Goal: Information Seeking & Learning: Learn about a topic

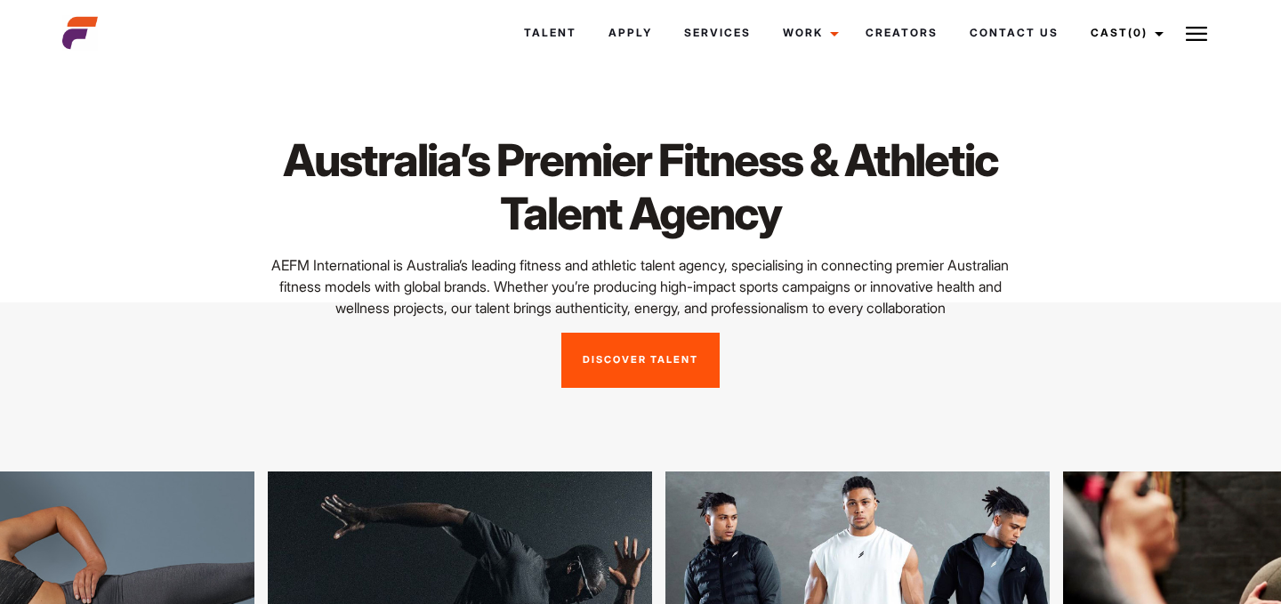
click at [621, 387] on link "Discover Talent" at bounding box center [640, 360] width 158 height 55
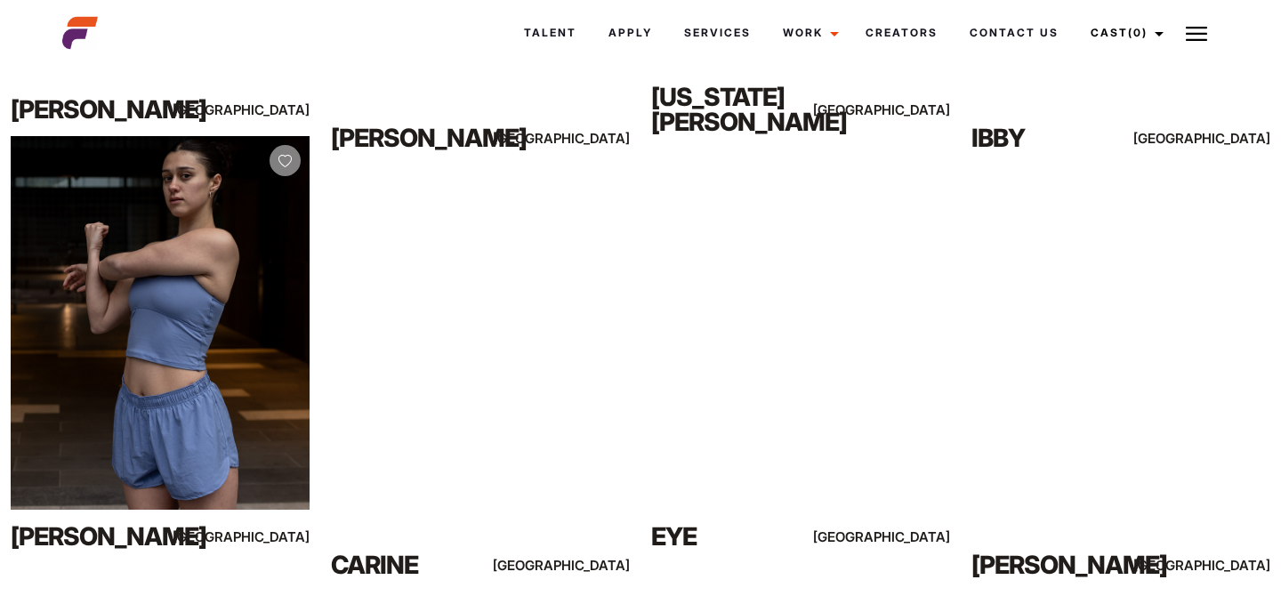
scroll to position [3250, 0]
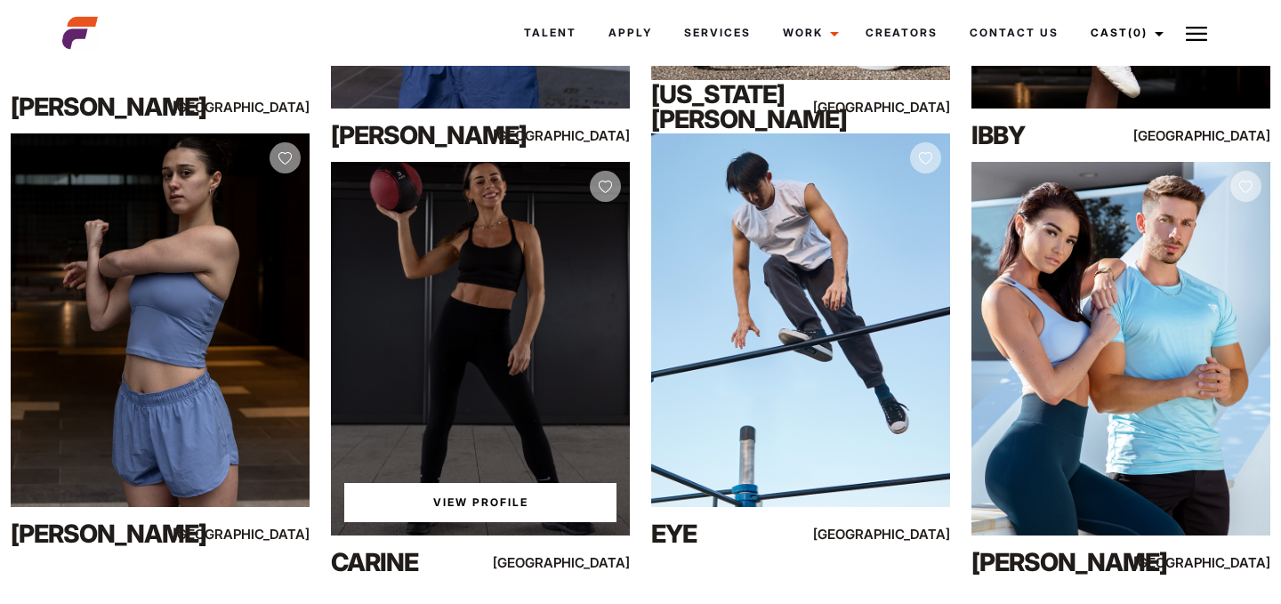
click at [494, 496] on link "View Profile" at bounding box center [480, 502] width 272 height 39
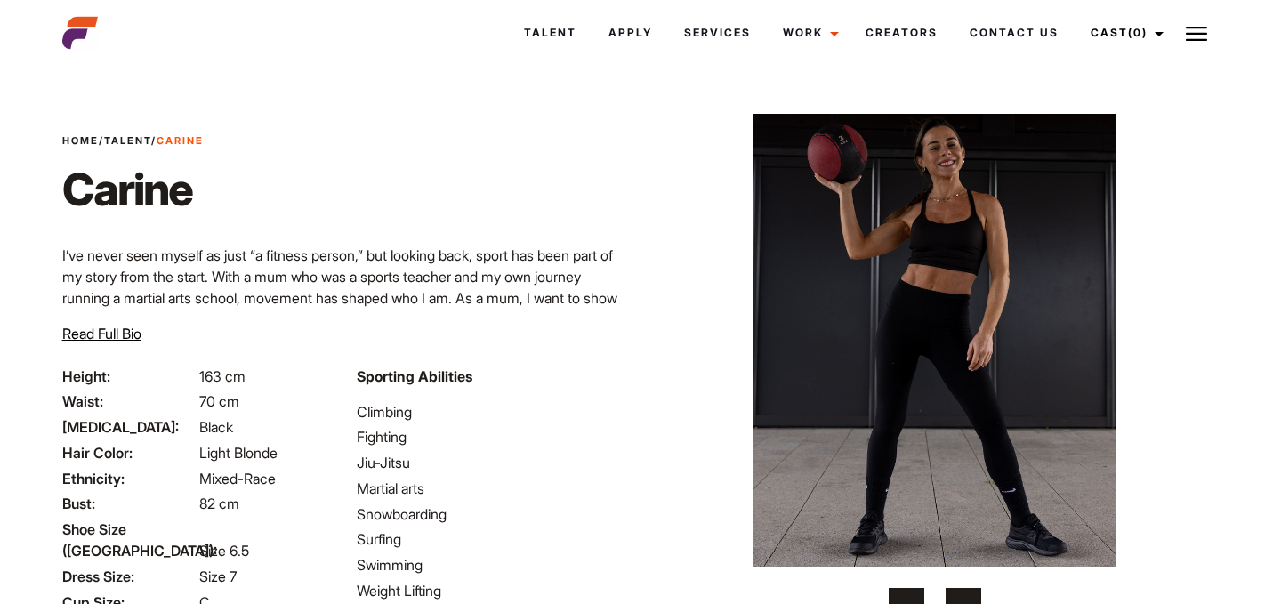
scroll to position [59, 0]
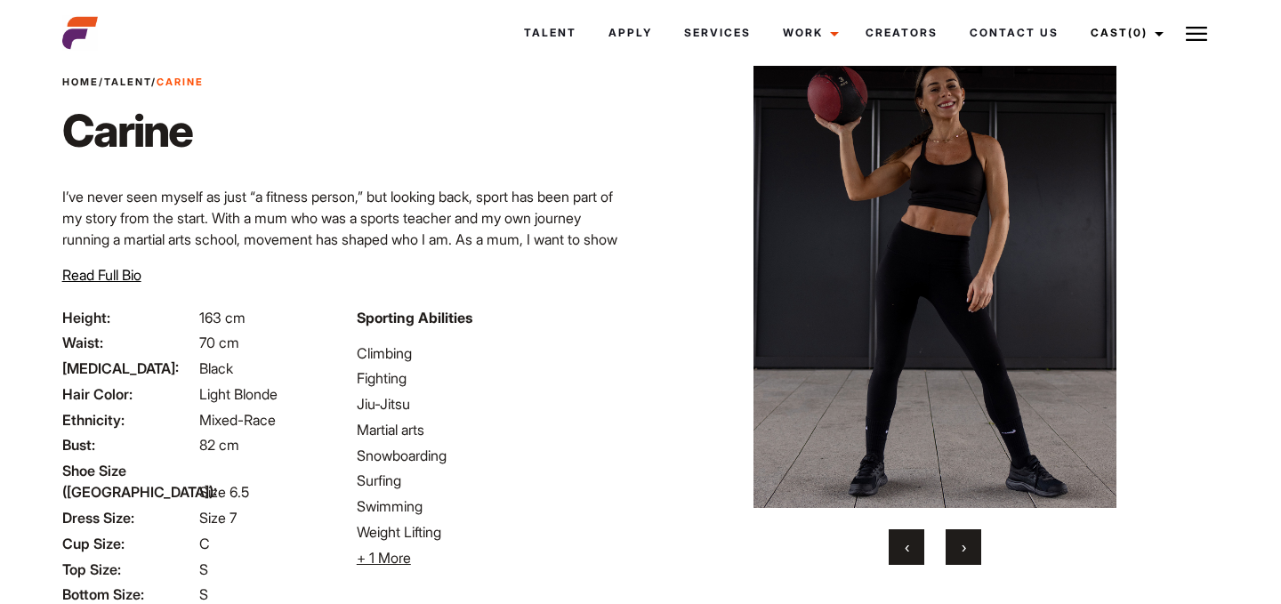
click at [952, 541] on button "›" at bounding box center [963, 547] width 36 height 36
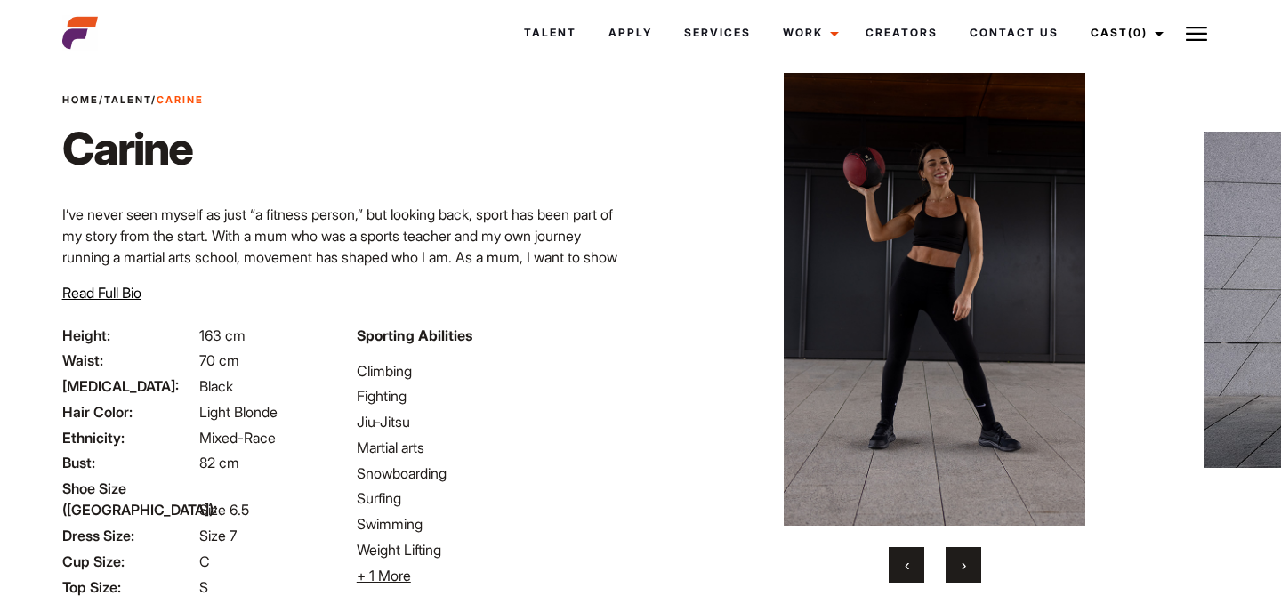
scroll to position [36, 0]
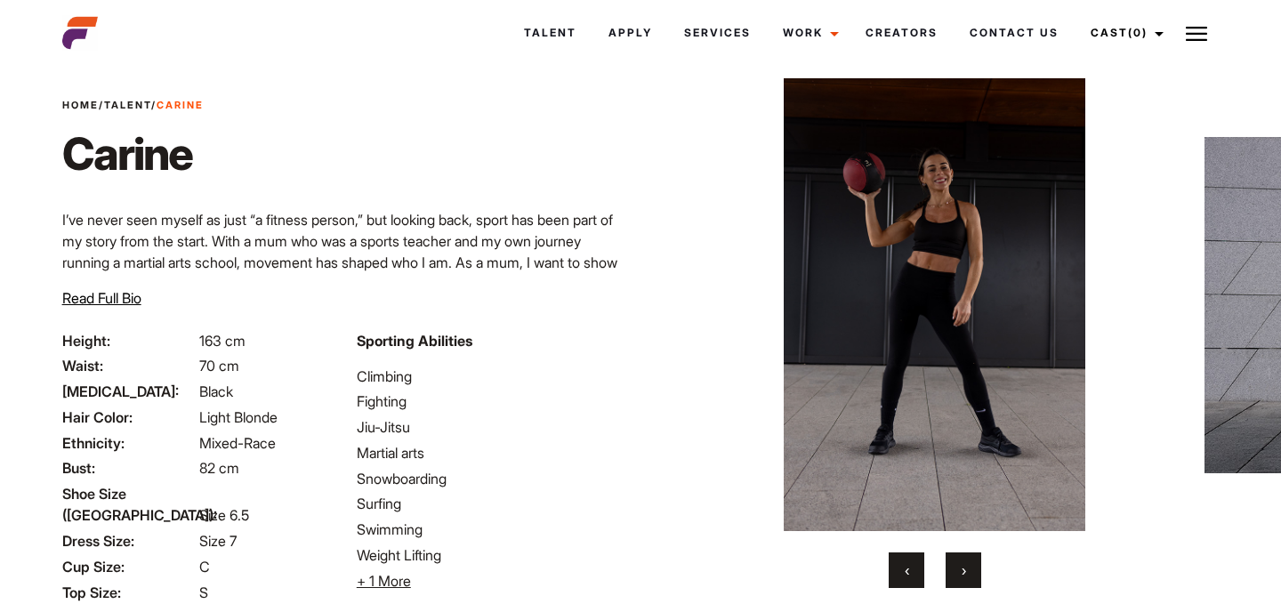
click at [911, 553] on button "‹" at bounding box center [906, 570] width 36 height 36
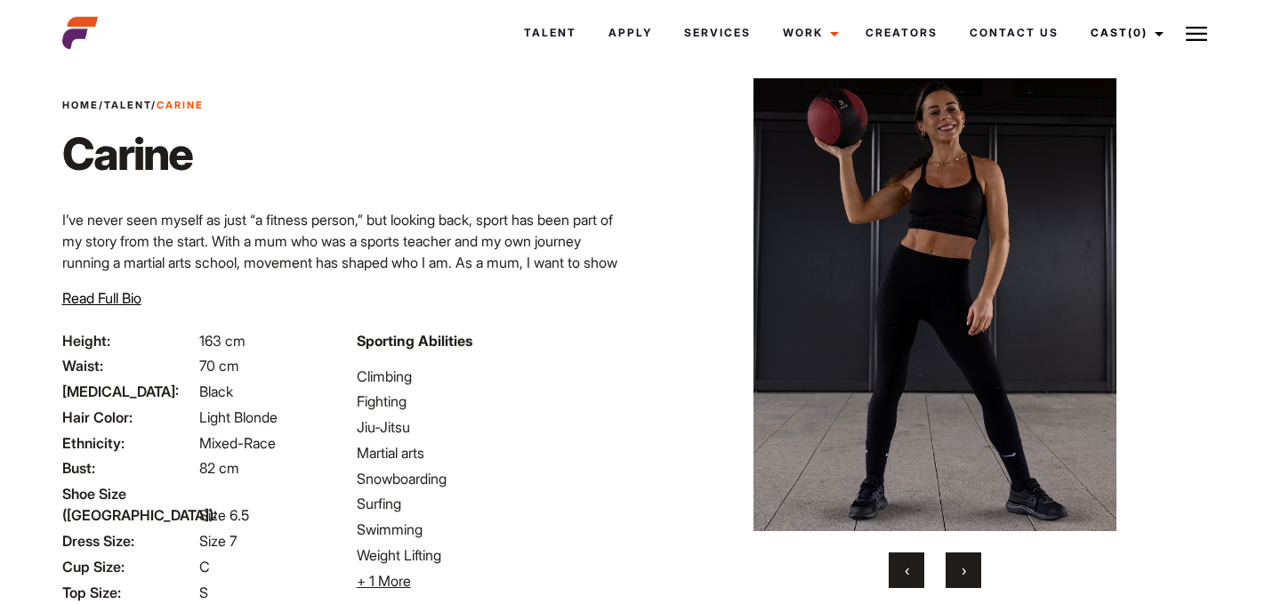
click at [960, 563] on button "›" at bounding box center [963, 570] width 36 height 36
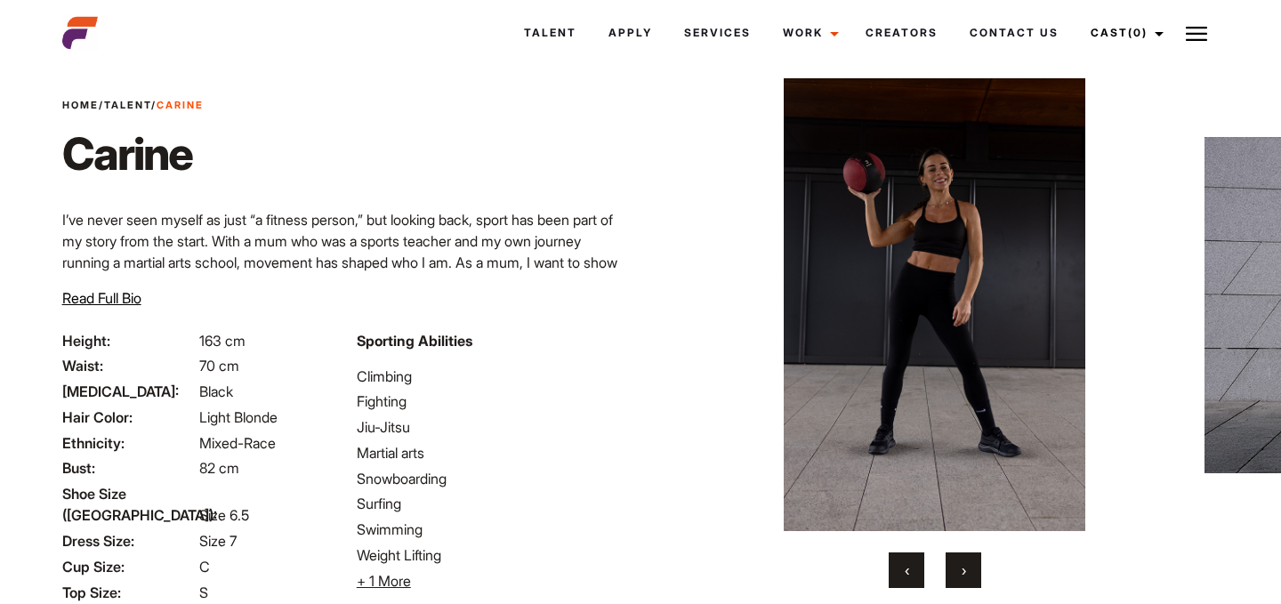
click at [960, 563] on button "›" at bounding box center [963, 570] width 36 height 36
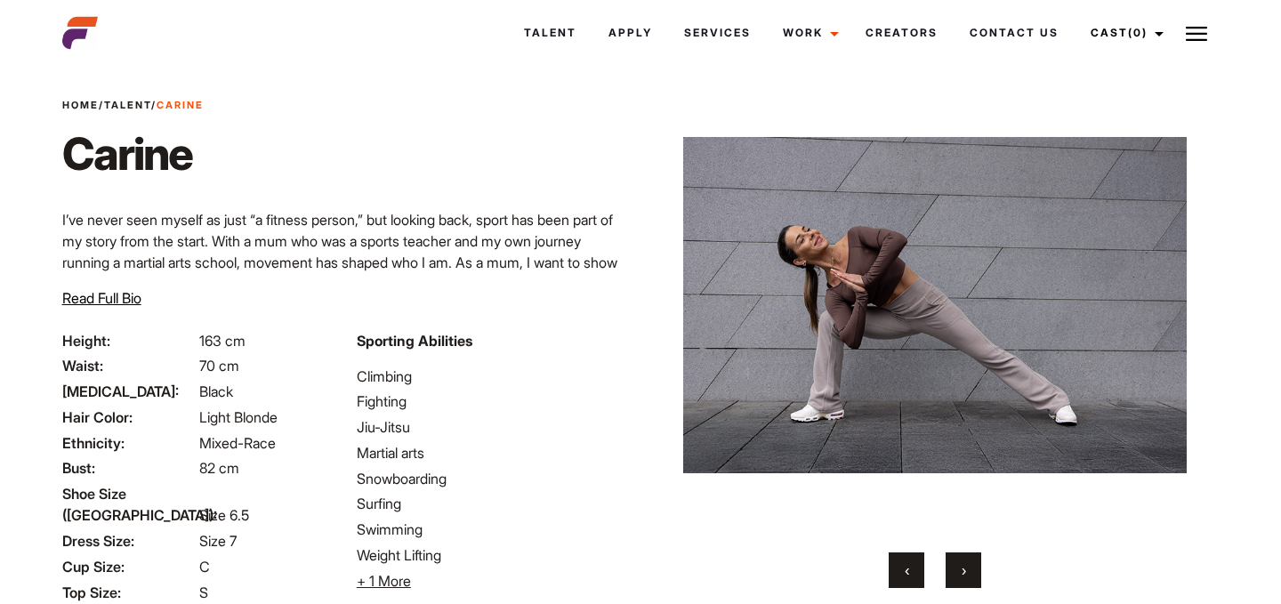
click at [960, 563] on button "›" at bounding box center [963, 570] width 36 height 36
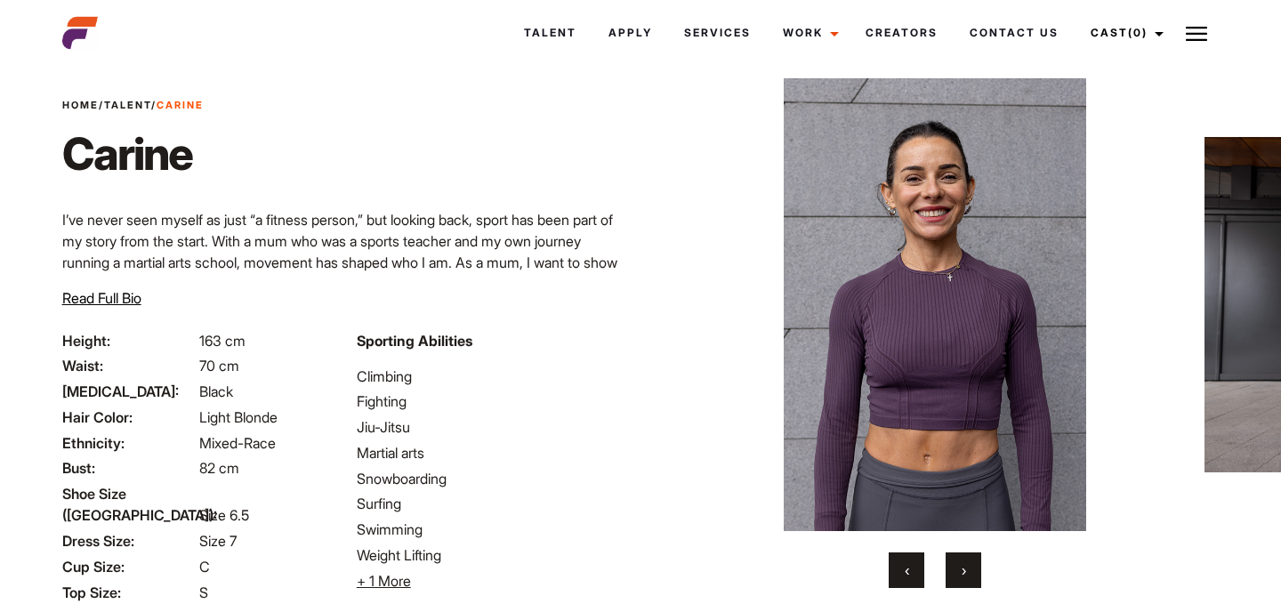
click at [960, 563] on button "›" at bounding box center [963, 570] width 36 height 36
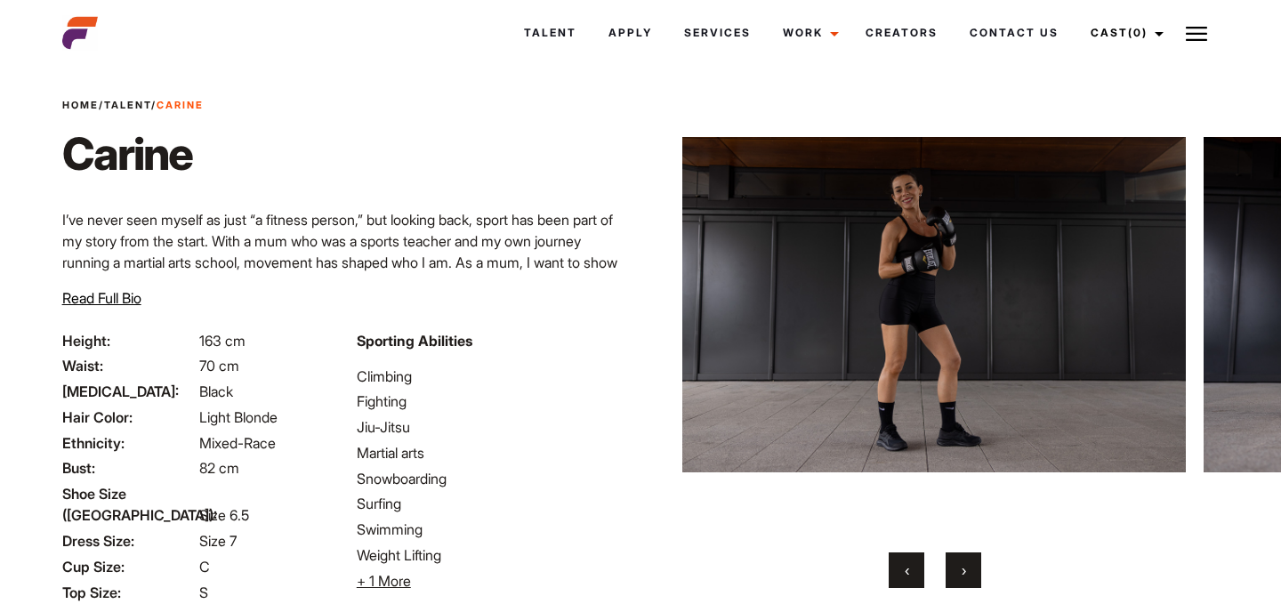
click at [960, 563] on button "›" at bounding box center [963, 570] width 36 height 36
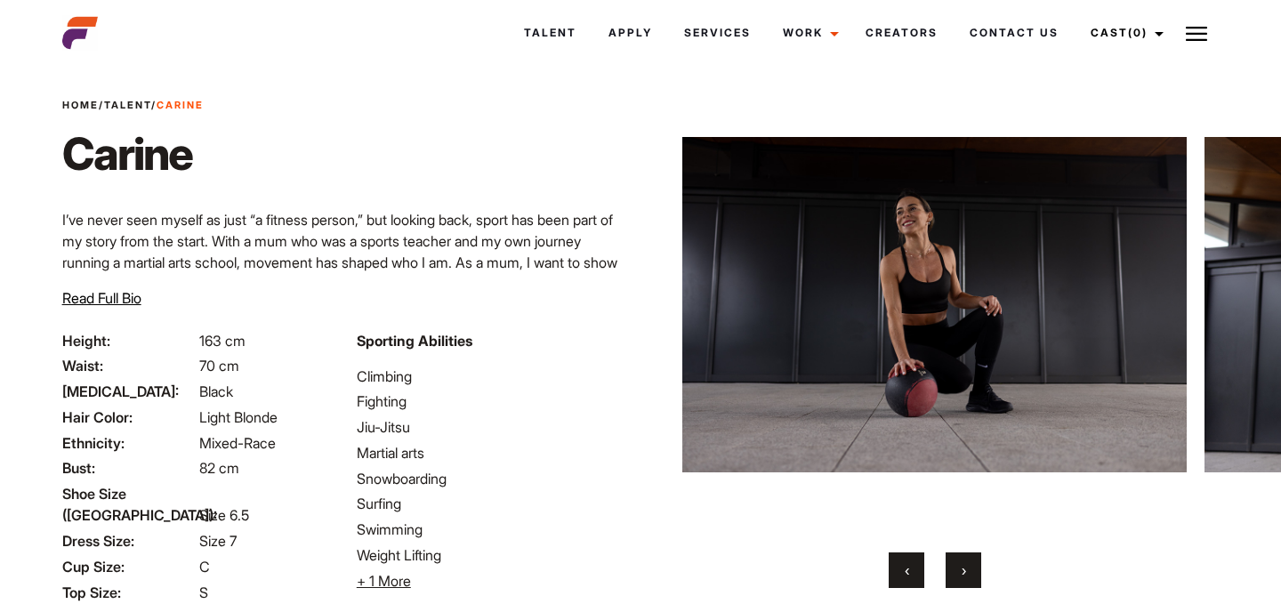
click at [960, 563] on button "›" at bounding box center [963, 570] width 36 height 36
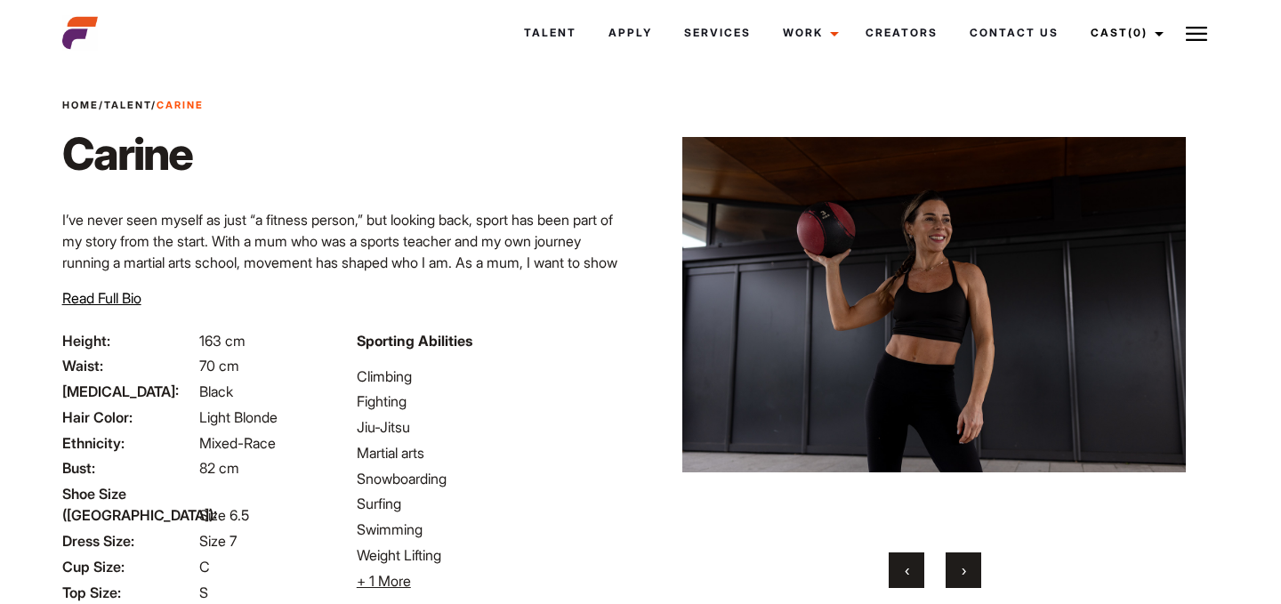
click at [960, 563] on button "›" at bounding box center [963, 570] width 36 height 36
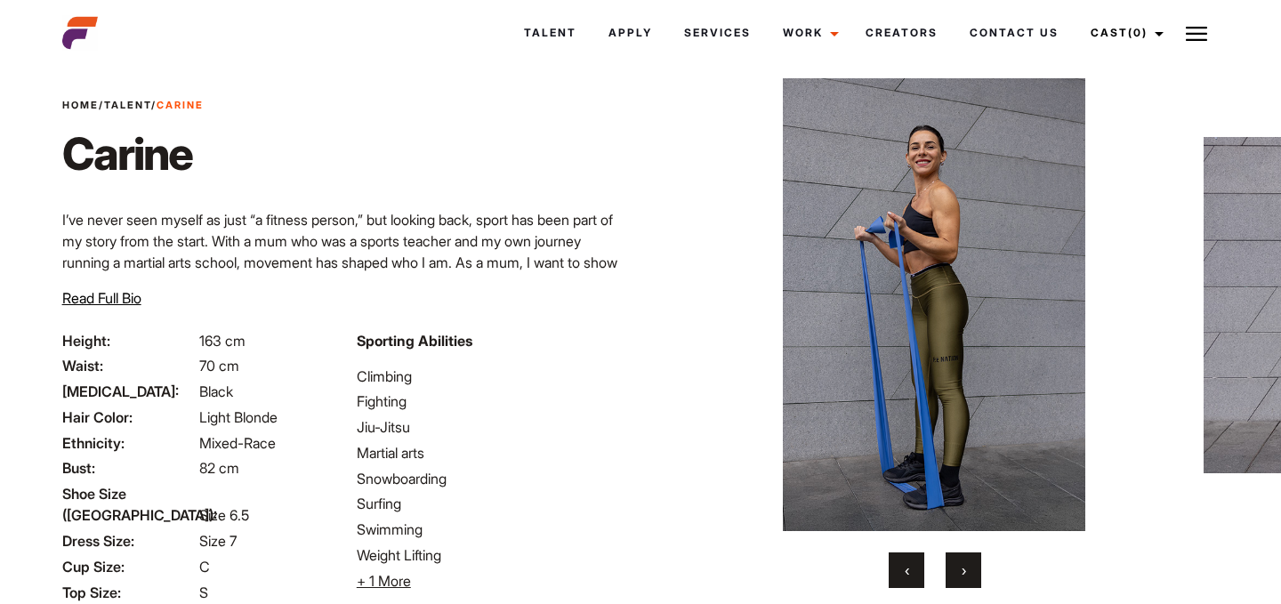
click at [960, 563] on button "›" at bounding box center [963, 570] width 36 height 36
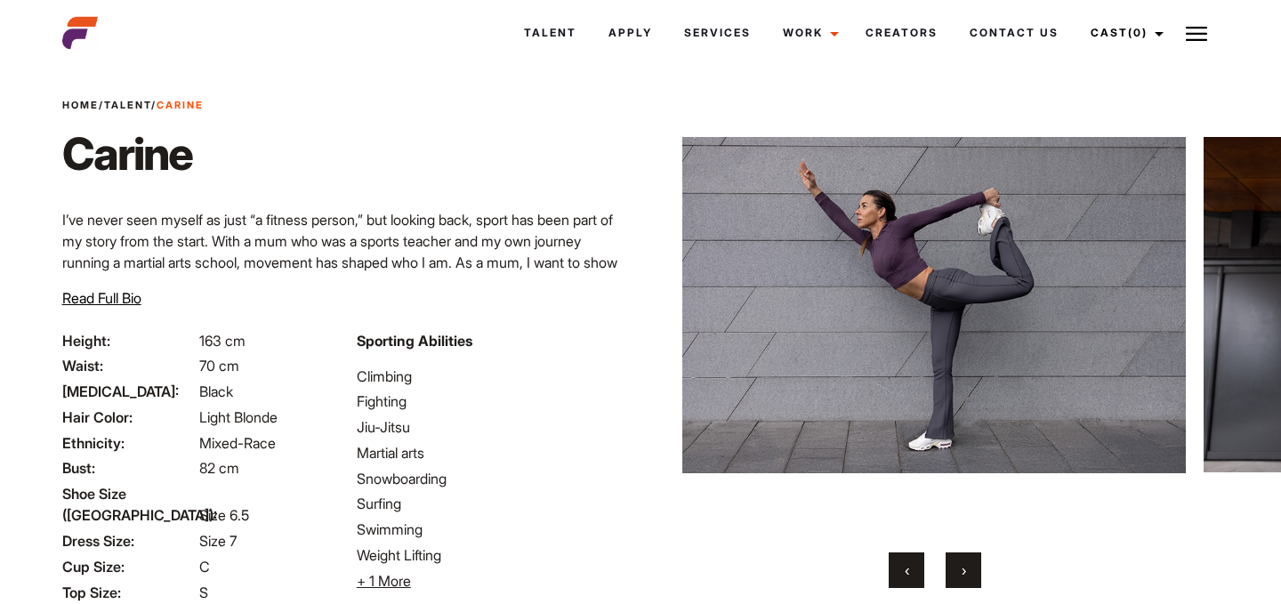
click at [960, 564] on button "›" at bounding box center [963, 570] width 36 height 36
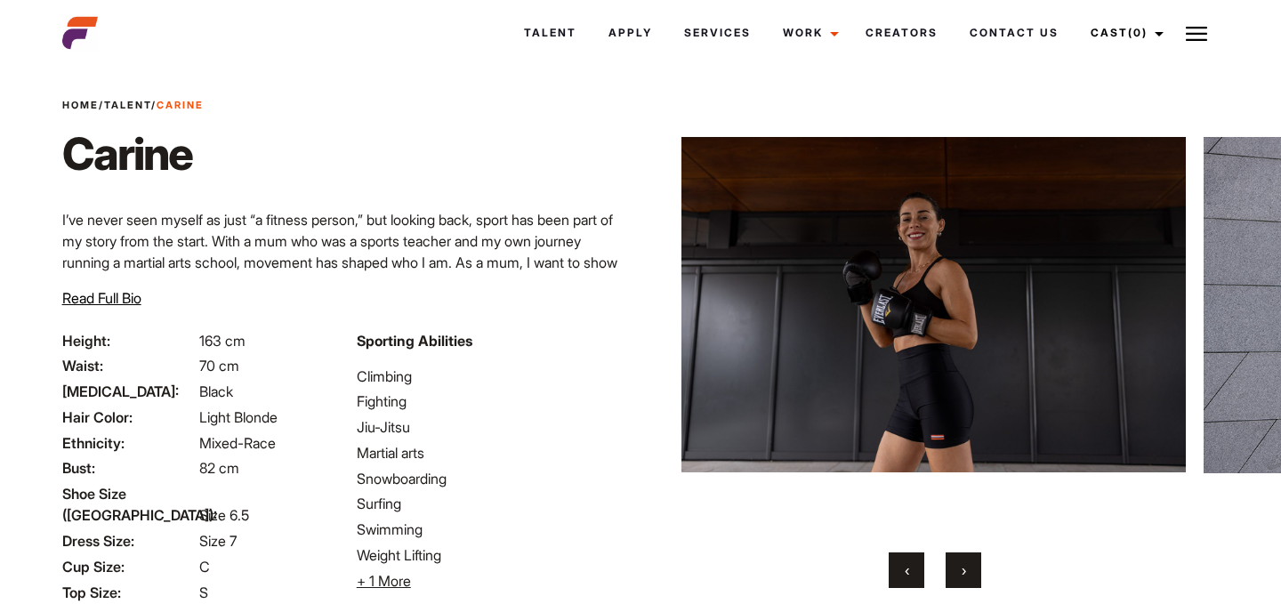
click at [960, 564] on button "›" at bounding box center [963, 570] width 36 height 36
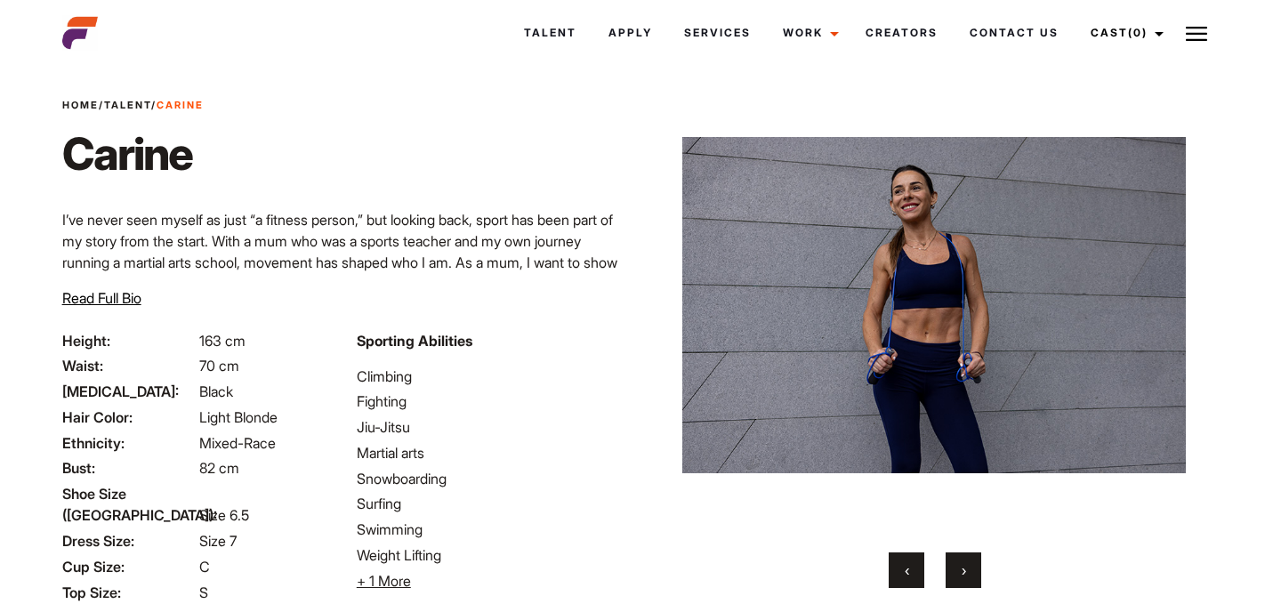
click at [960, 564] on button "›" at bounding box center [963, 570] width 36 height 36
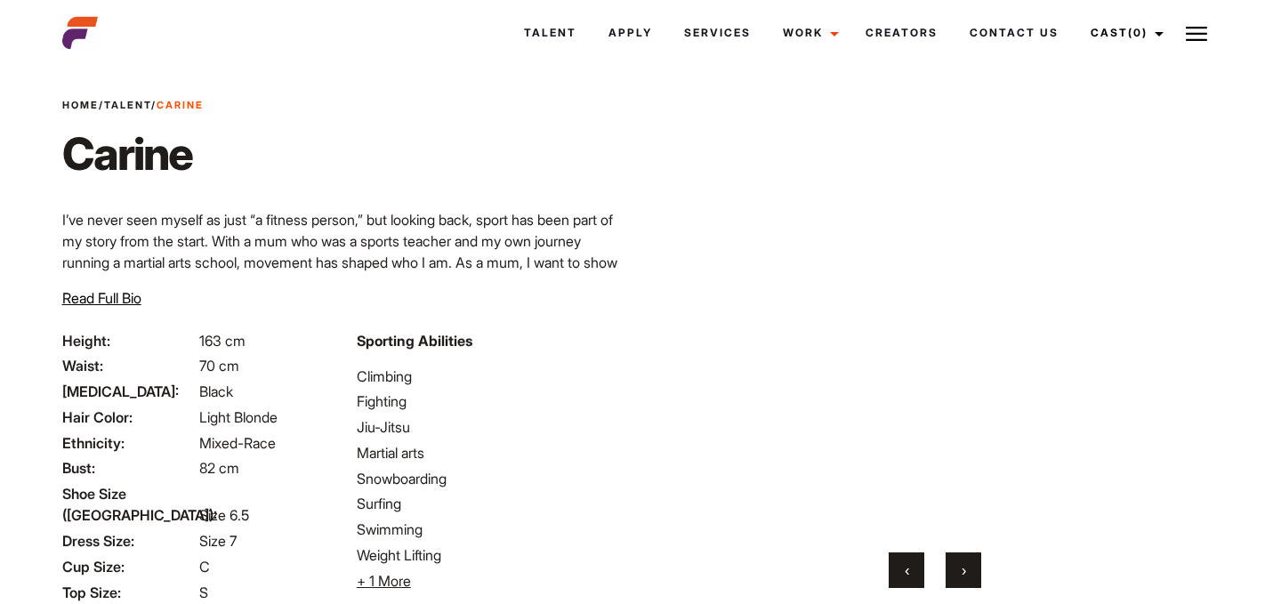
click at [960, 564] on button "›" at bounding box center [963, 570] width 36 height 36
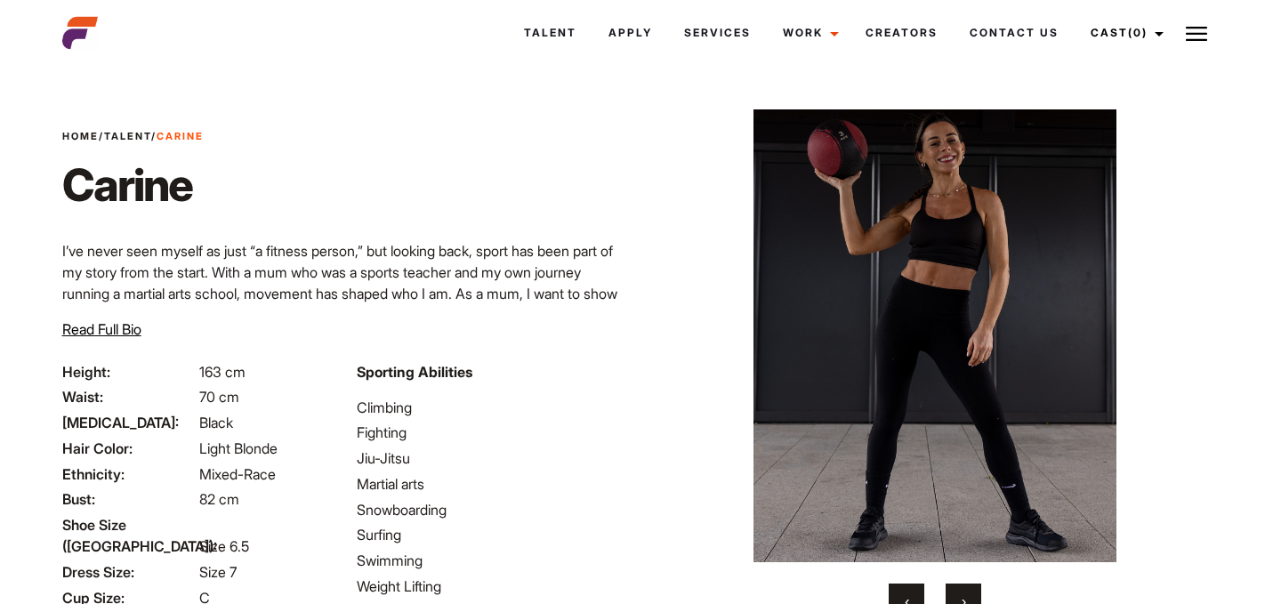
scroll to position [0, 0]
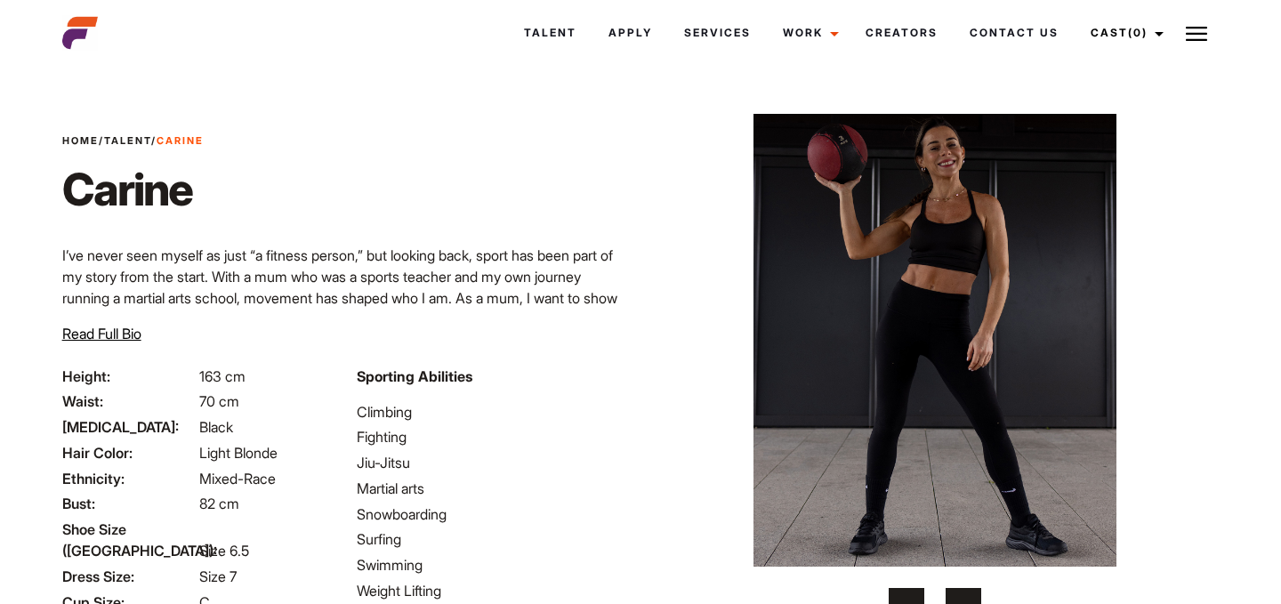
click at [124, 329] on span "Read Full Bio" at bounding box center [101, 334] width 79 height 18
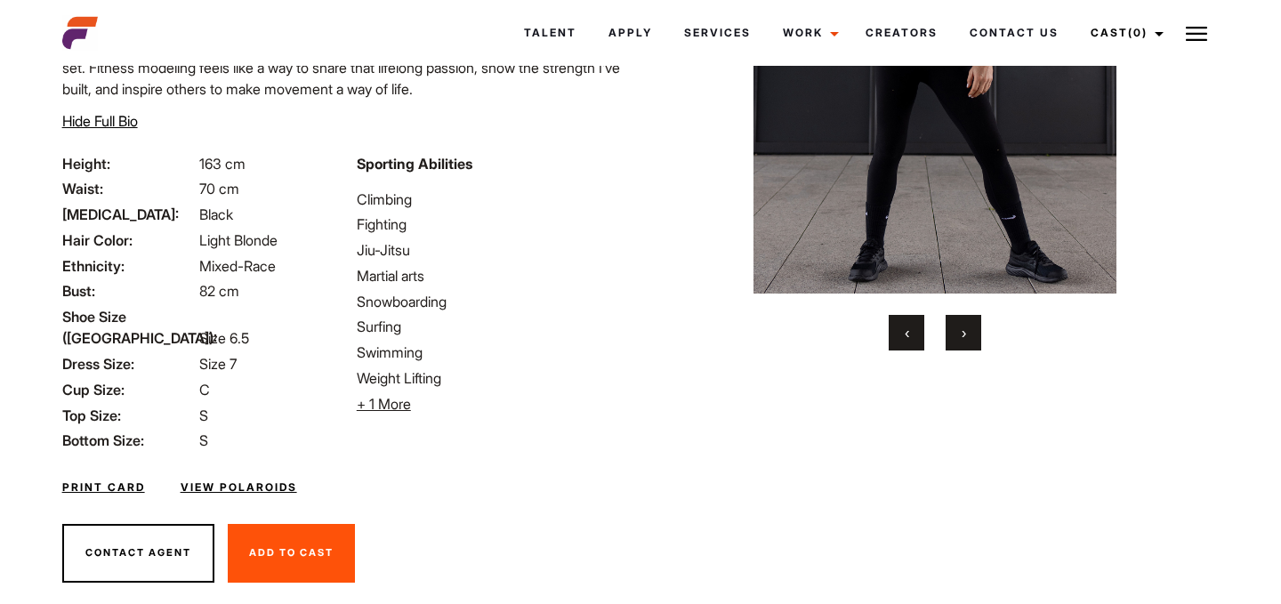
scroll to position [308, 0]
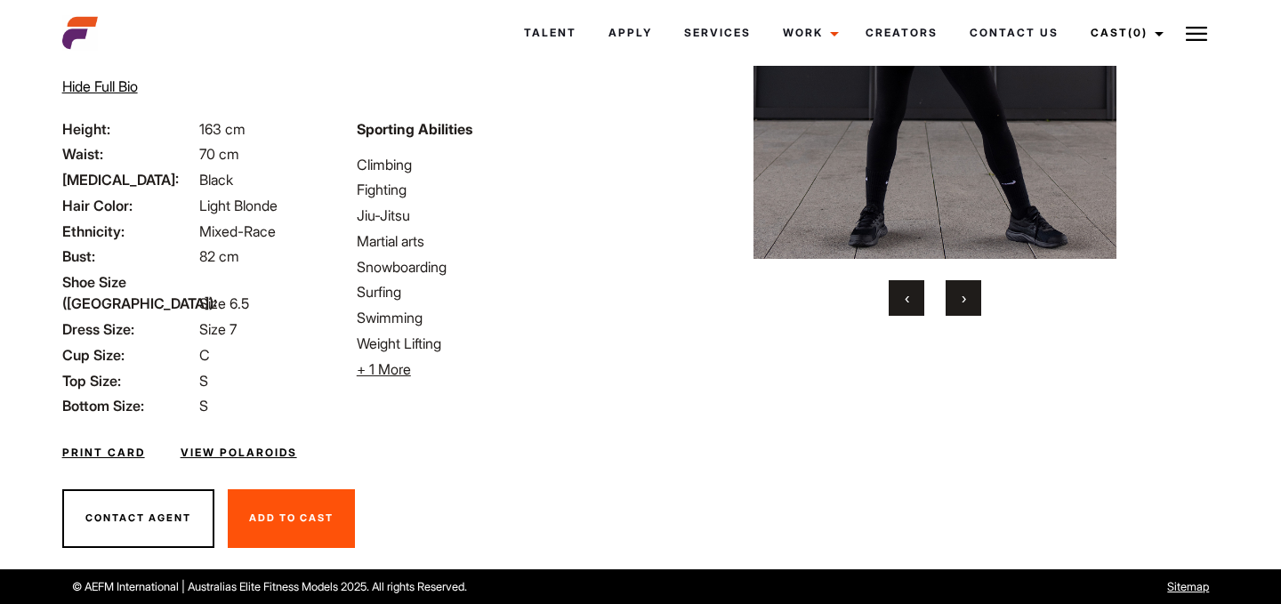
click at [125, 447] on link "Print Card" at bounding box center [103, 453] width 83 height 16
